Goal: Task Accomplishment & Management: Use online tool/utility

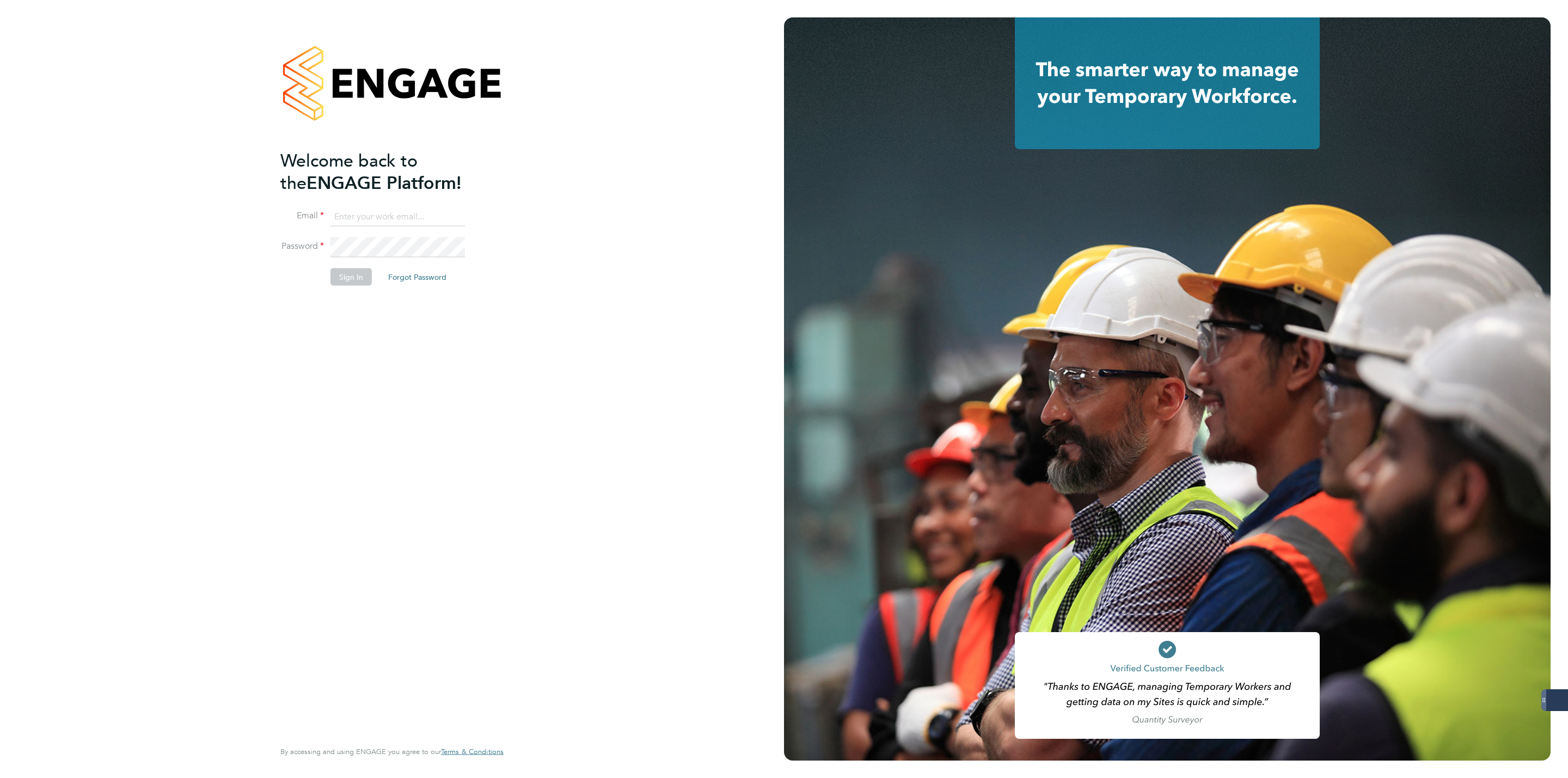
click at [412, 224] on input at bounding box center [398, 217] width 135 height 20
type input "george@mmpconsultancy.co.uk"
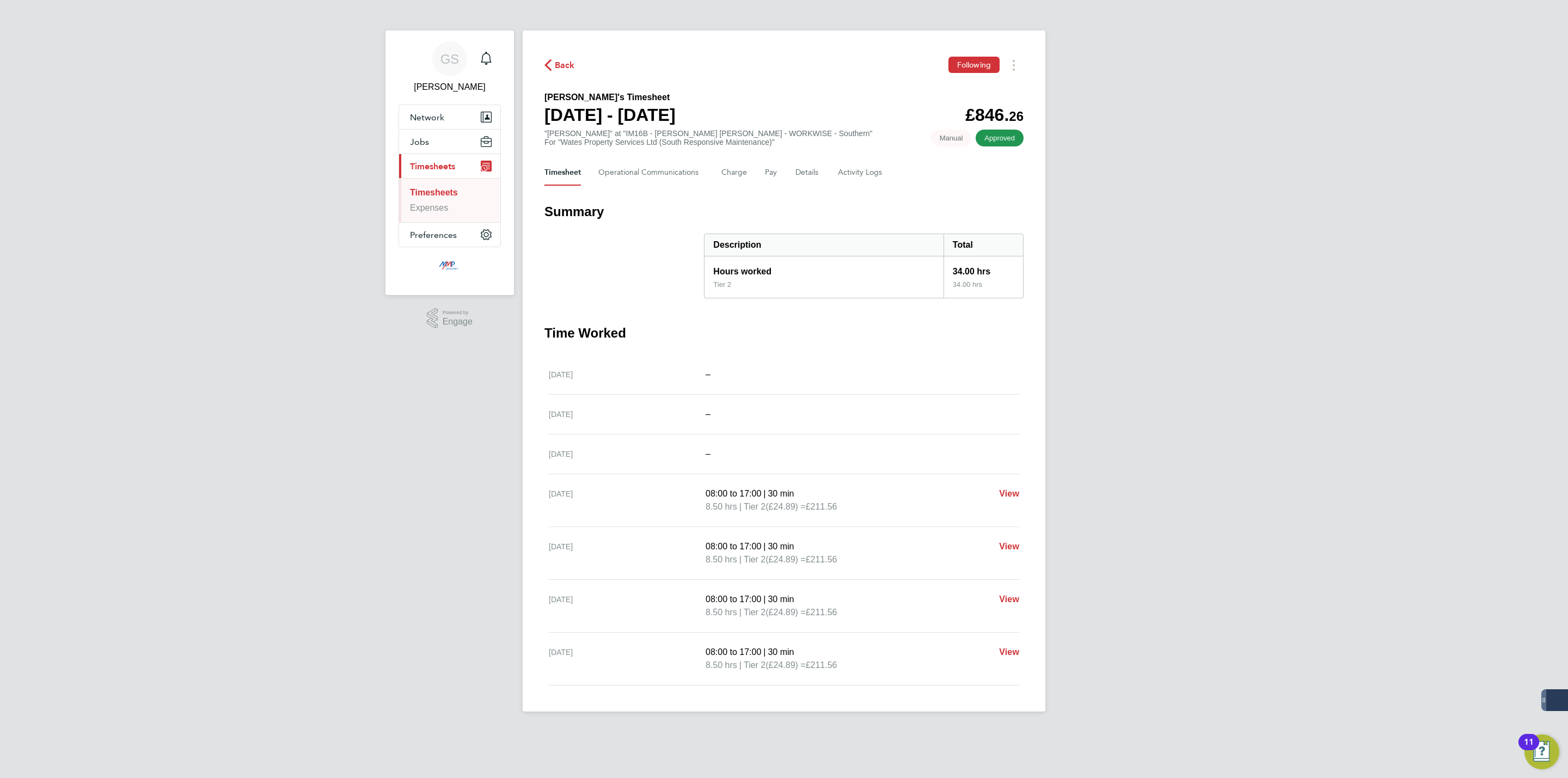
click at [456, 193] on link "Timesheets" at bounding box center [434, 193] width 48 height 10
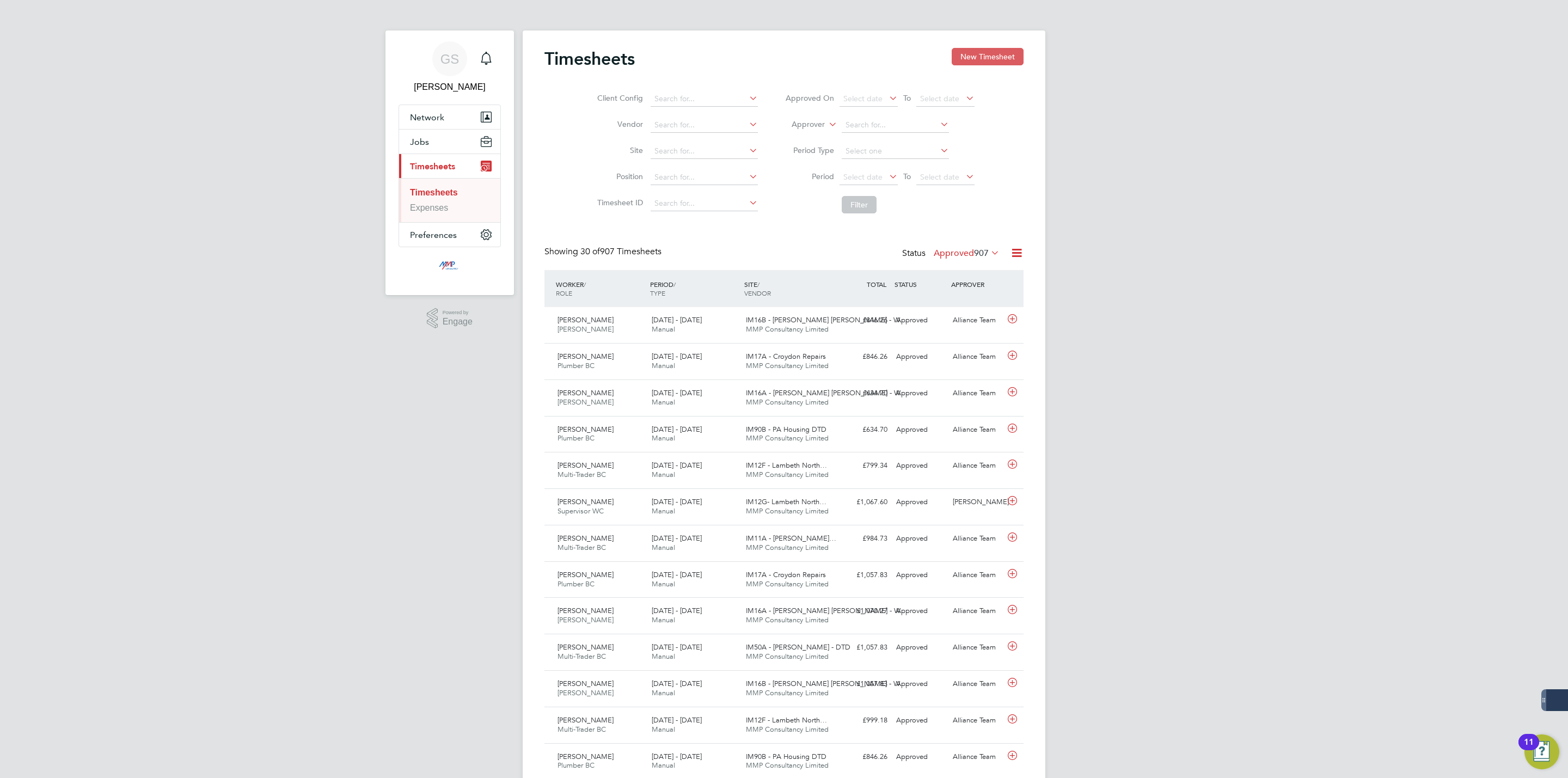
click at [953, 55] on button "New Timesheet" at bounding box center [987, 57] width 72 height 18
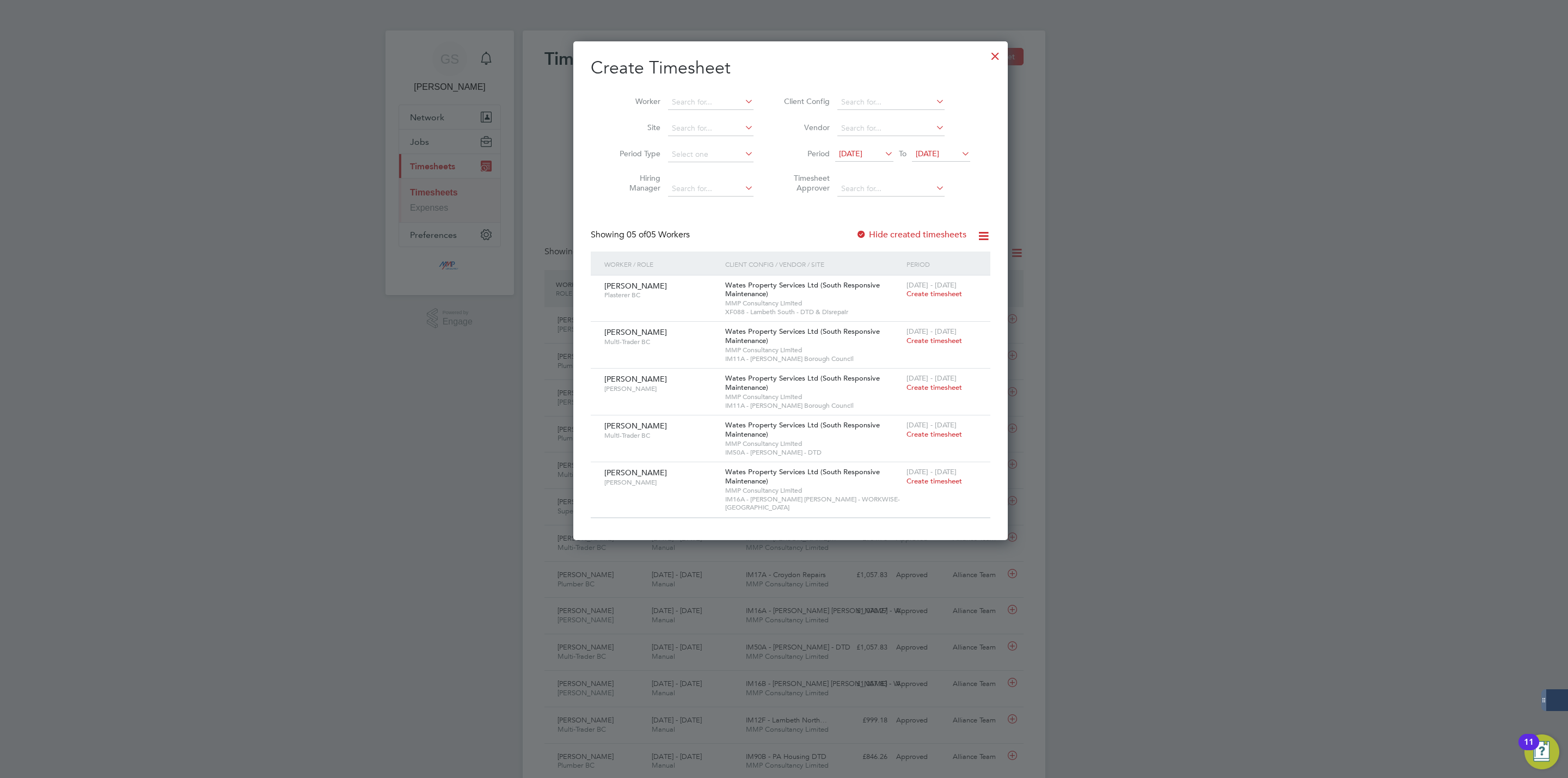
click at [892, 232] on label "Hide created timesheets" at bounding box center [911, 235] width 111 height 11
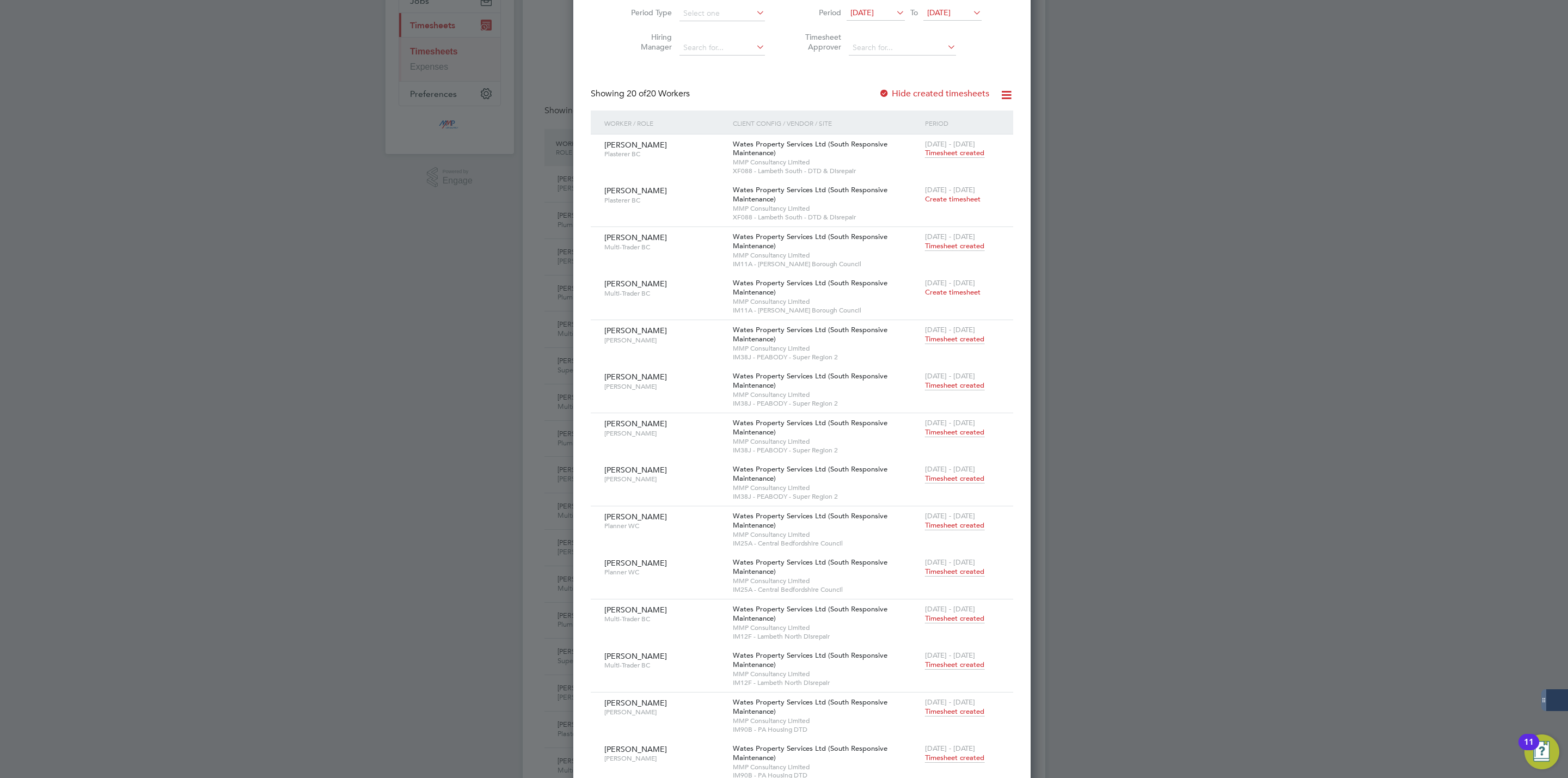
click at [1265, 431] on div at bounding box center [784, 389] width 1568 height 778
click at [1074, 367] on div at bounding box center [784, 389] width 1568 height 778
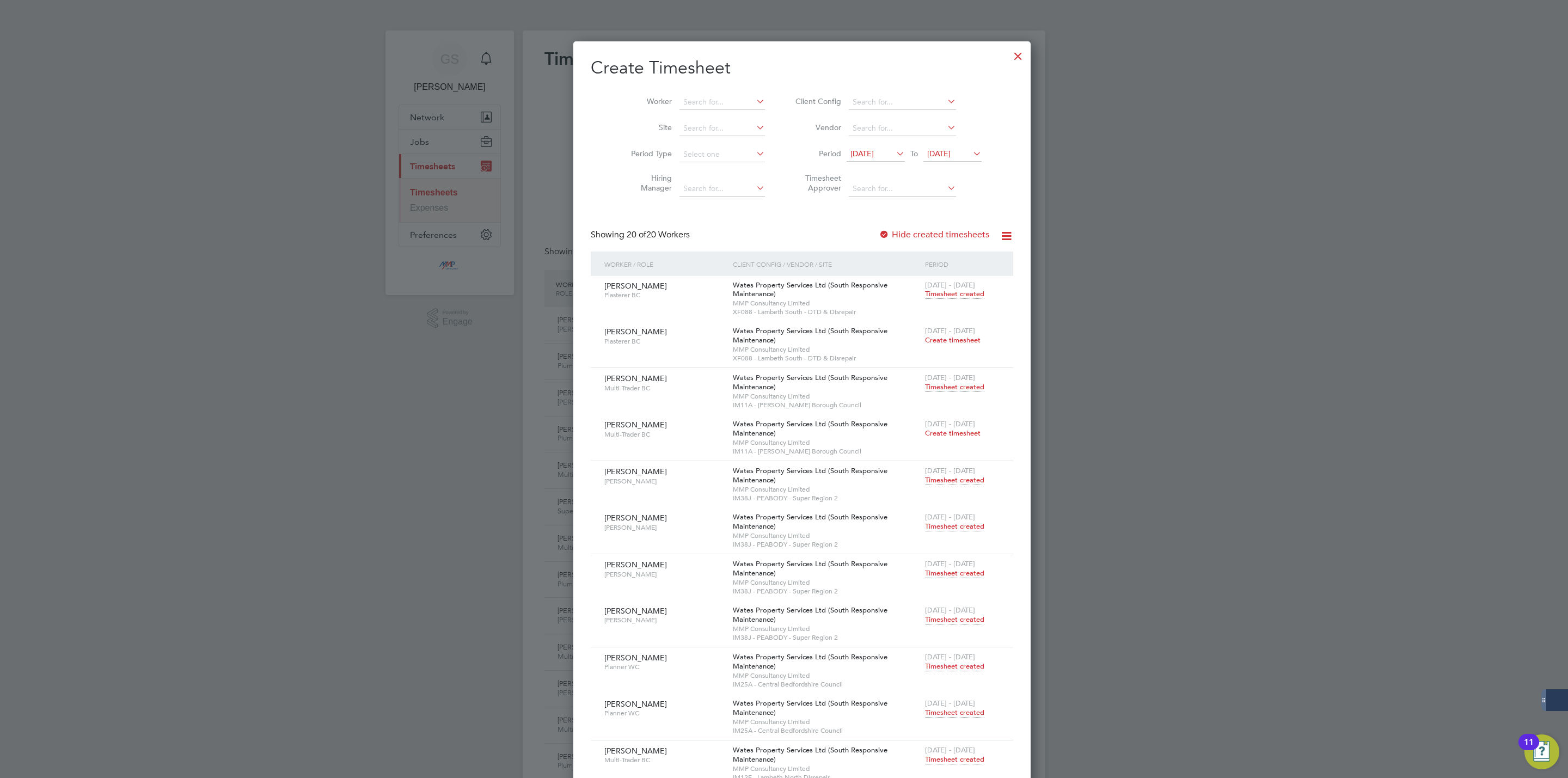
click at [1008, 57] on div at bounding box center [1018, 53] width 20 height 20
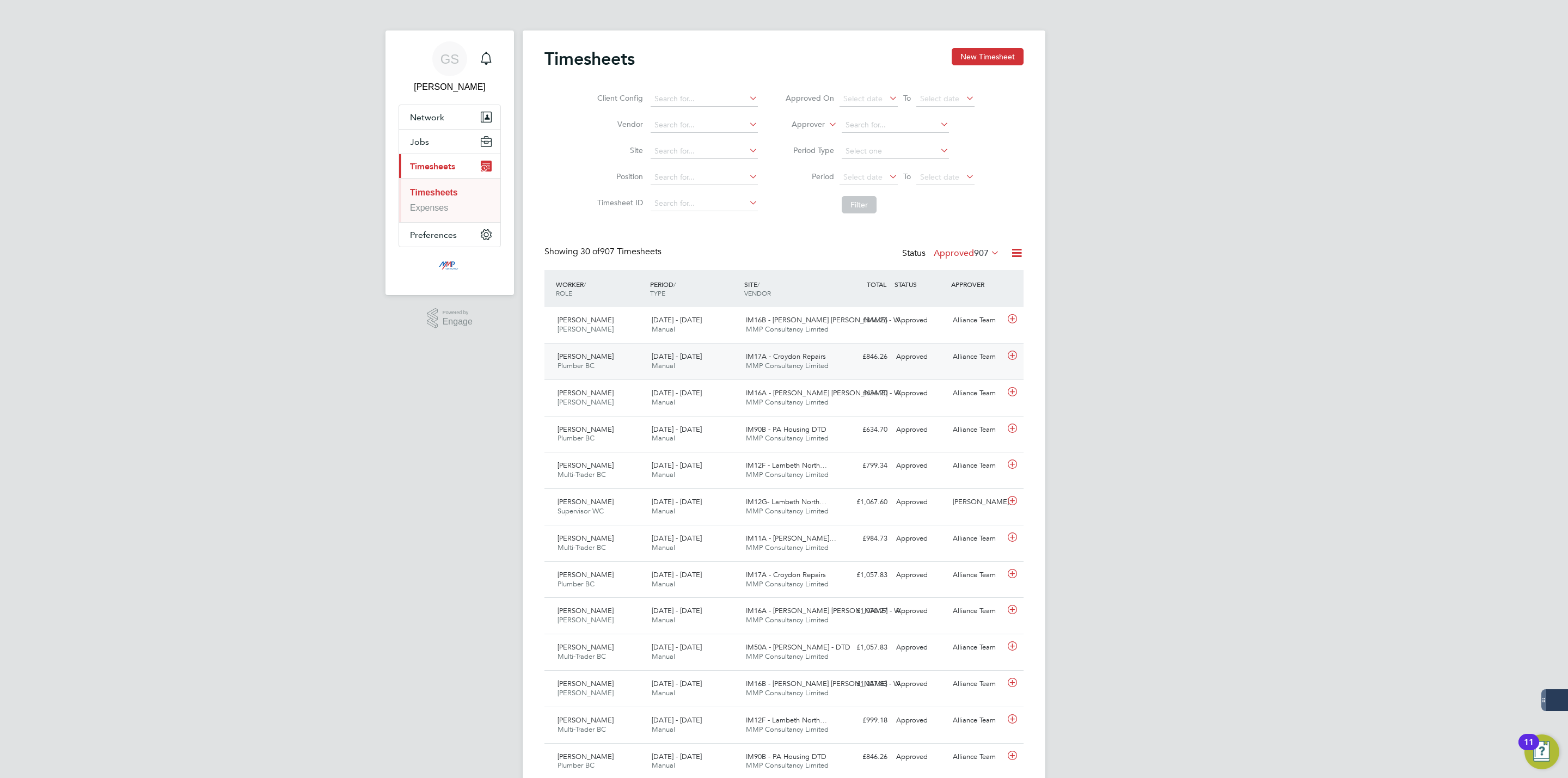
scroll to position [28, 95]
click at [987, 61] on button "New Timesheet" at bounding box center [987, 57] width 72 height 18
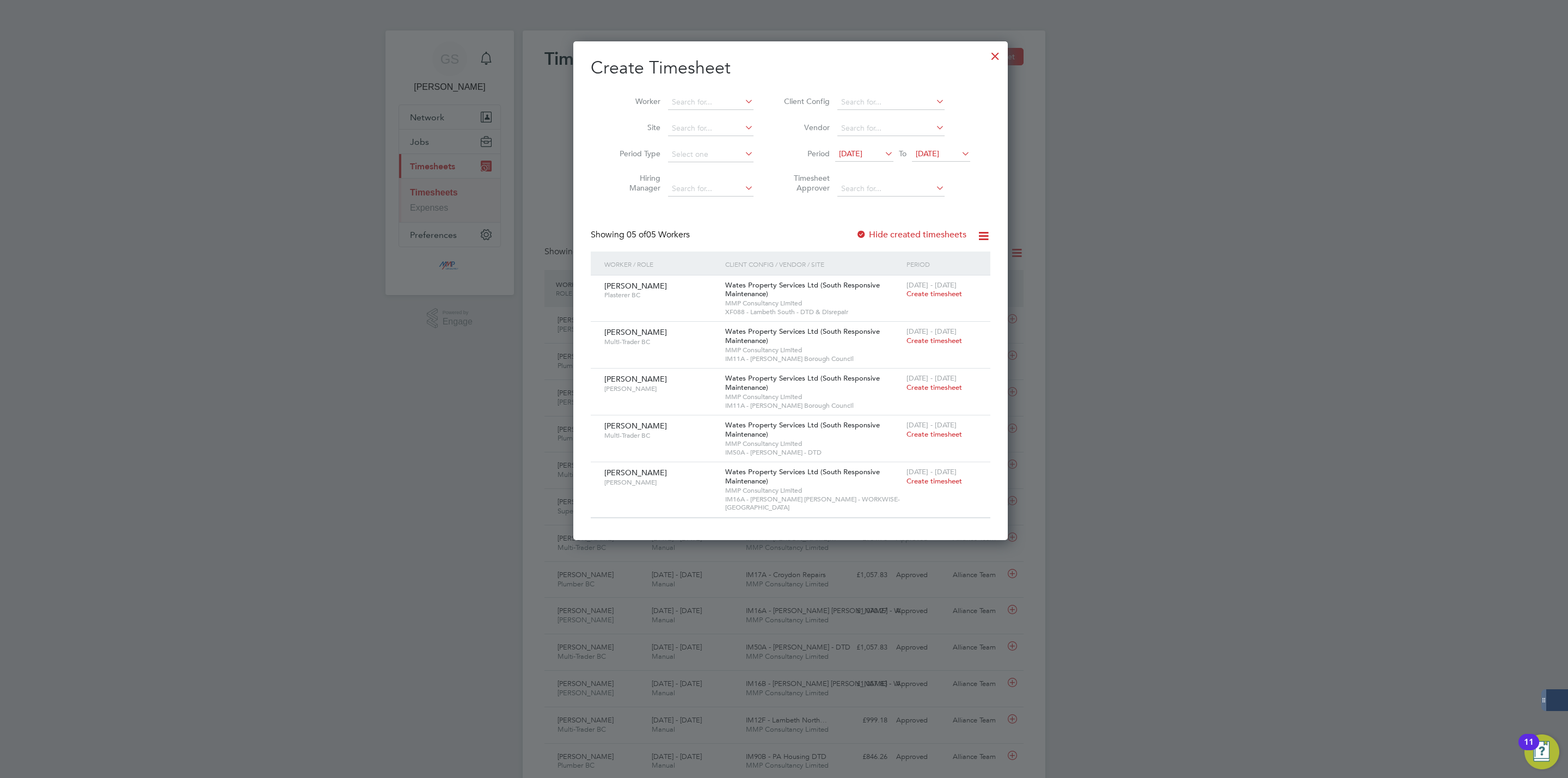
click at [986, 59] on div at bounding box center [995, 53] width 20 height 20
